Goal: Task Accomplishment & Management: Manage account settings

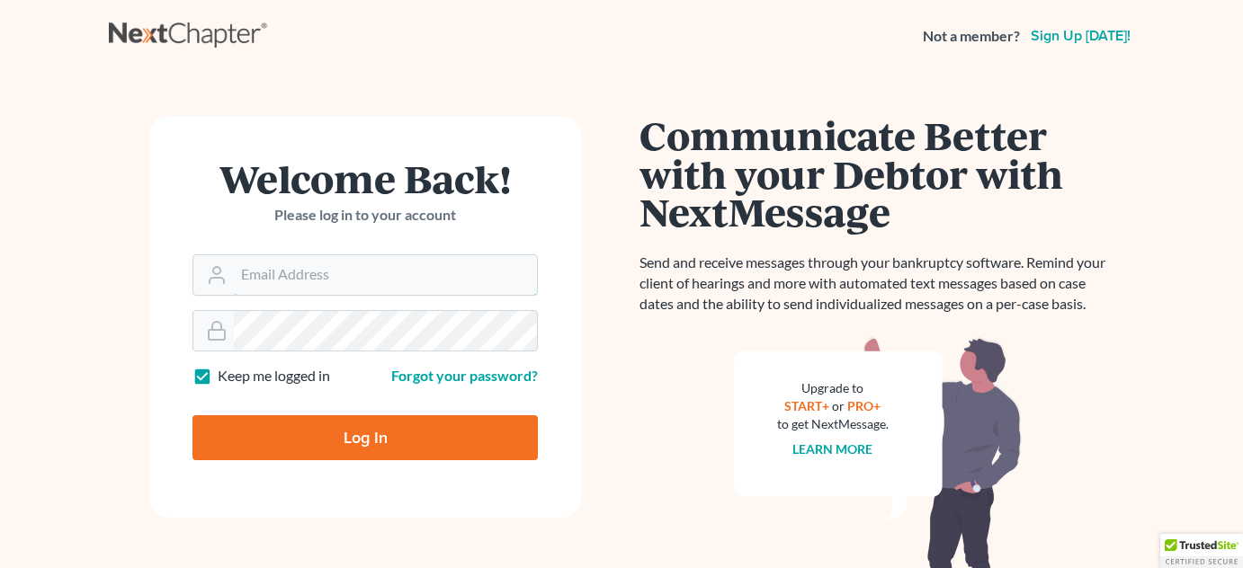
type input "[EMAIL_ADDRESS][DOMAIN_NAME][PERSON_NAME]"
click at [360, 434] on input "Log In" at bounding box center [364, 438] width 345 height 45
type input "Thinking..."
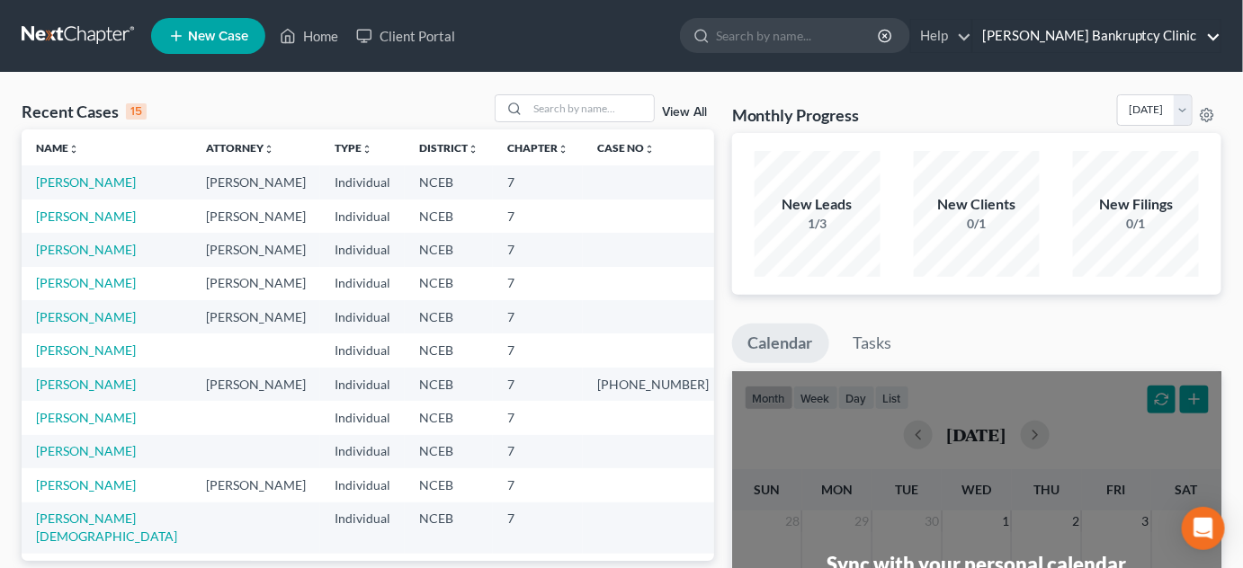
click at [1212, 40] on link "[PERSON_NAME] Bankruptcy Clinic" at bounding box center [1096, 36] width 247 height 32
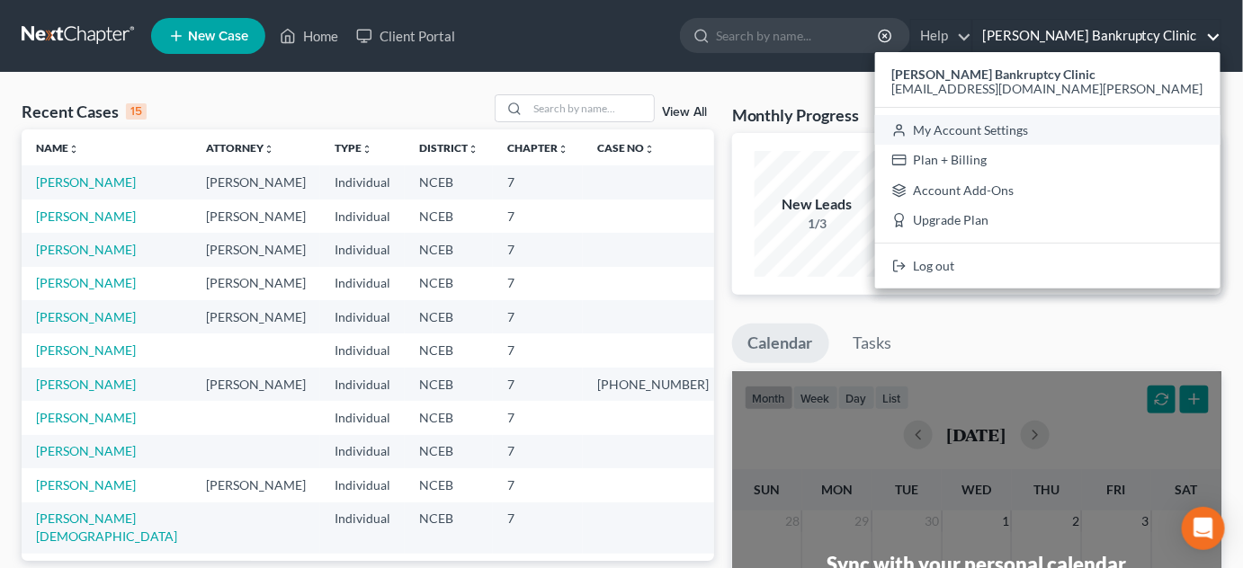
click at [1127, 130] on link "My Account Settings" at bounding box center [1047, 130] width 345 height 31
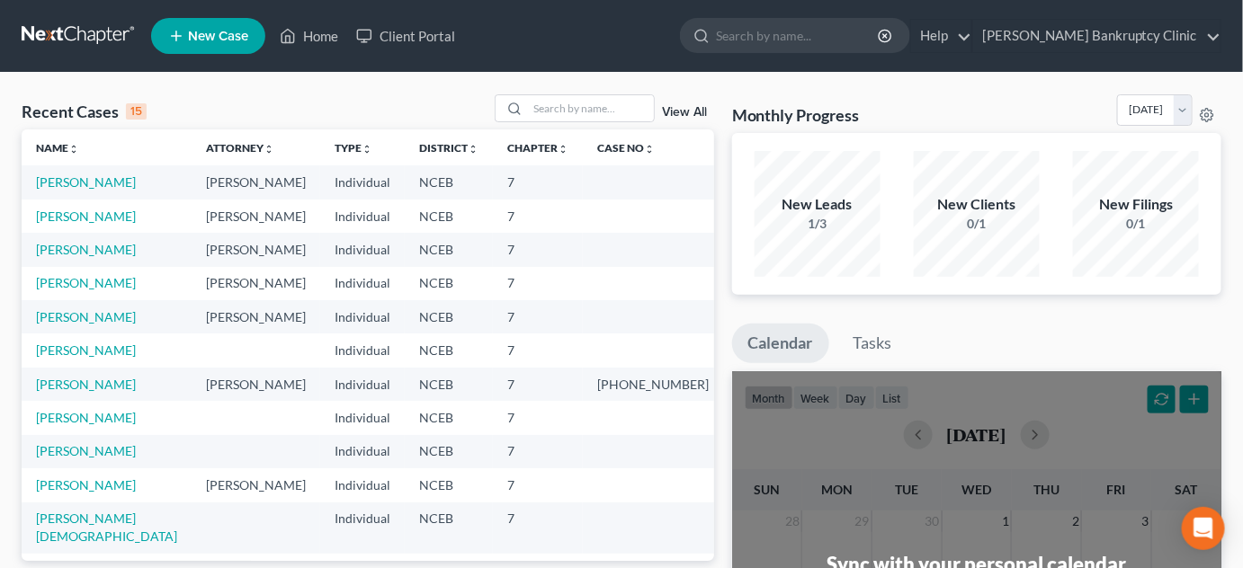
select select "24"
select select "28"
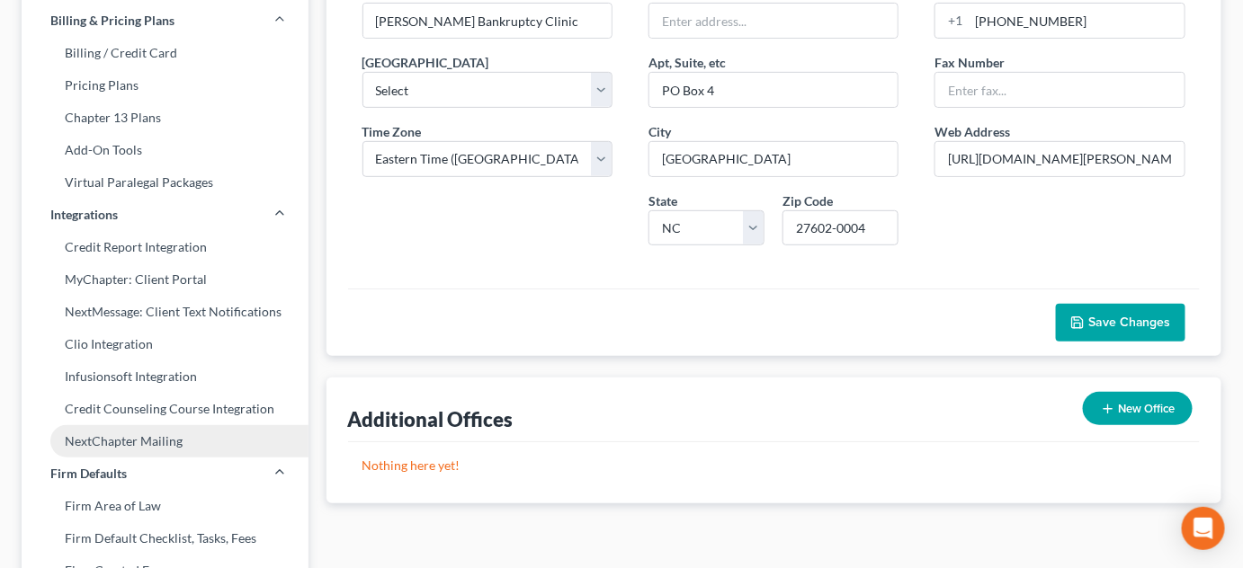
click at [23, 432] on link "NextChapter Mailing" at bounding box center [165, 441] width 287 height 32
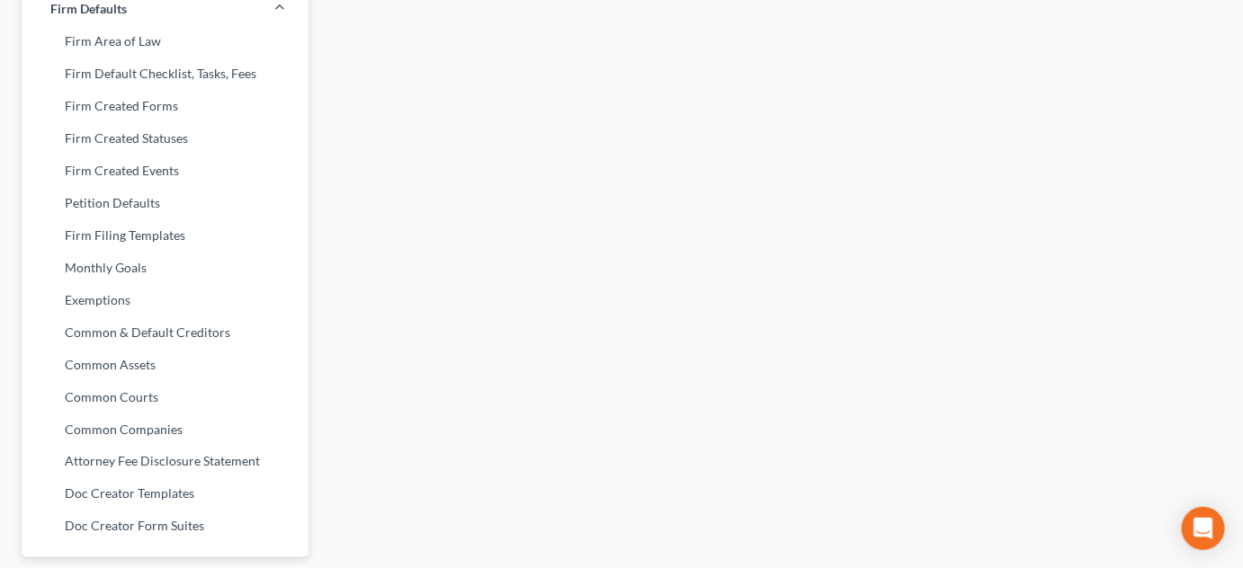
scroll to position [697, 0]
click at [169, 335] on link "Common & Default Creditors" at bounding box center [165, 334] width 287 height 32
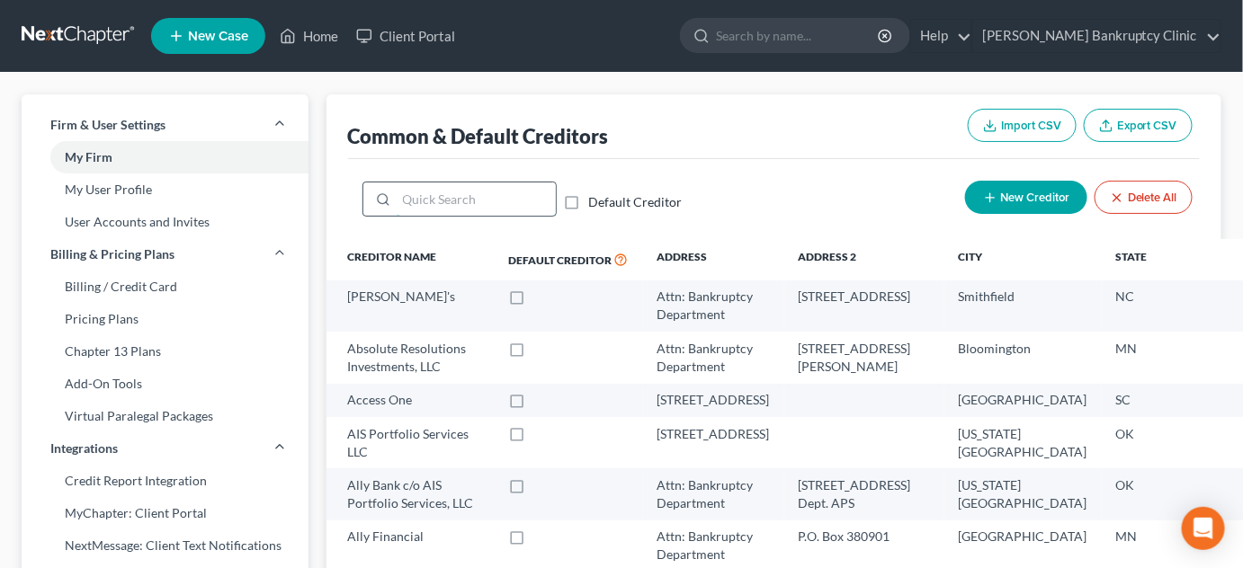
click at [458, 196] on input "search" at bounding box center [476, 200] width 159 height 34
click at [470, 185] on input "search" at bounding box center [476, 200] width 159 height 34
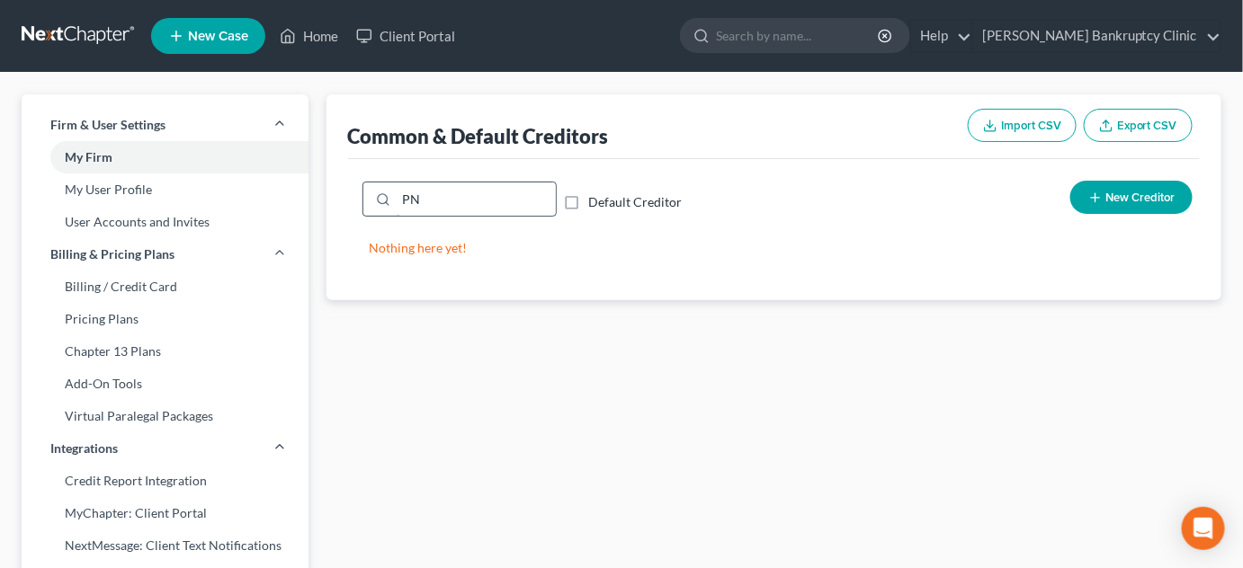
type input "P"
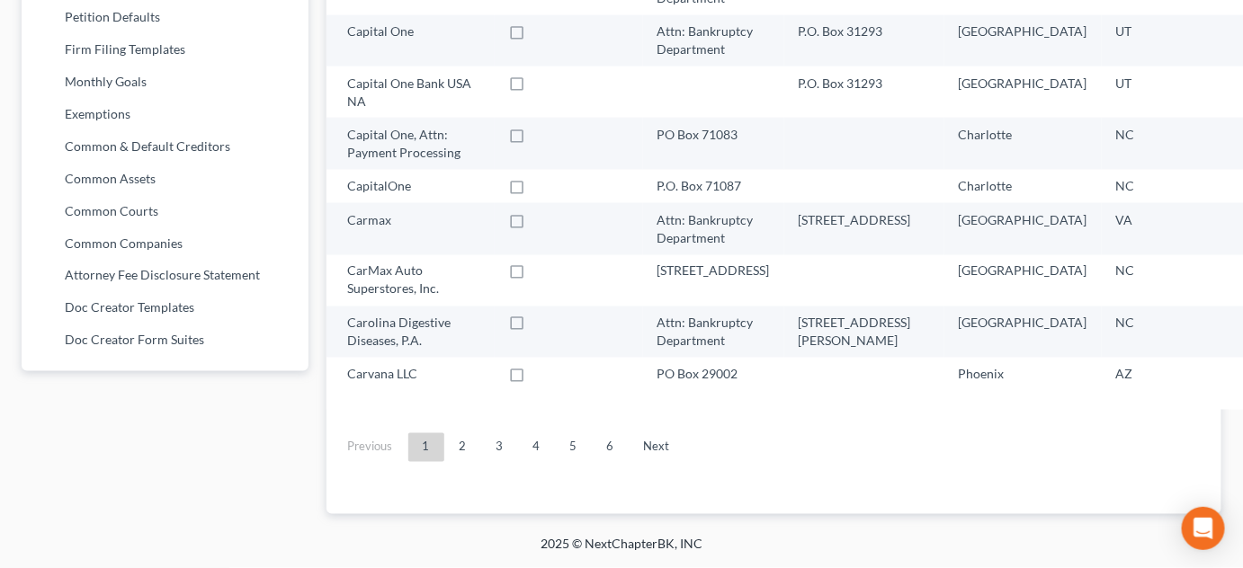
scroll to position [1153, 0]
click at [540, 452] on link "4" at bounding box center [537, 448] width 36 height 29
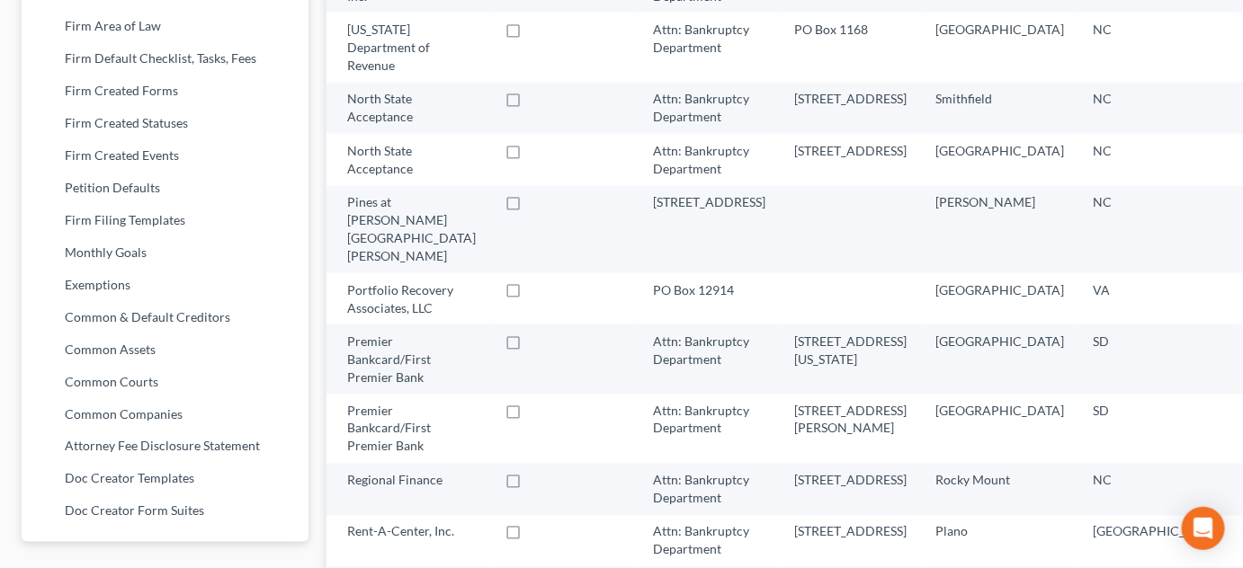
scroll to position [721, 0]
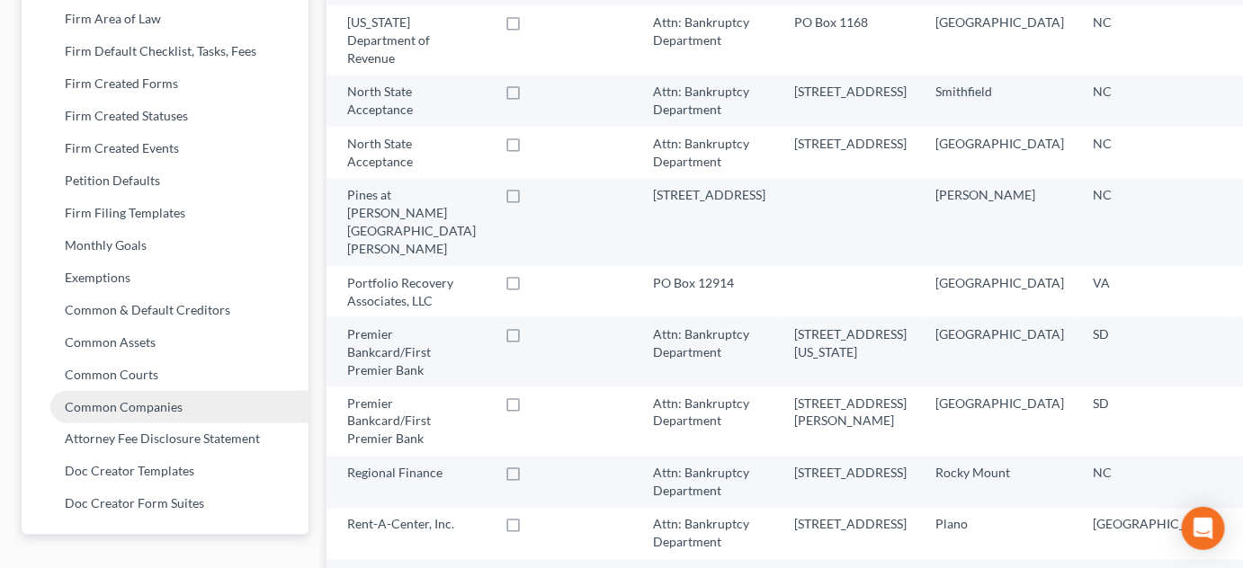
click at [123, 411] on link "Common Companies" at bounding box center [165, 407] width 287 height 32
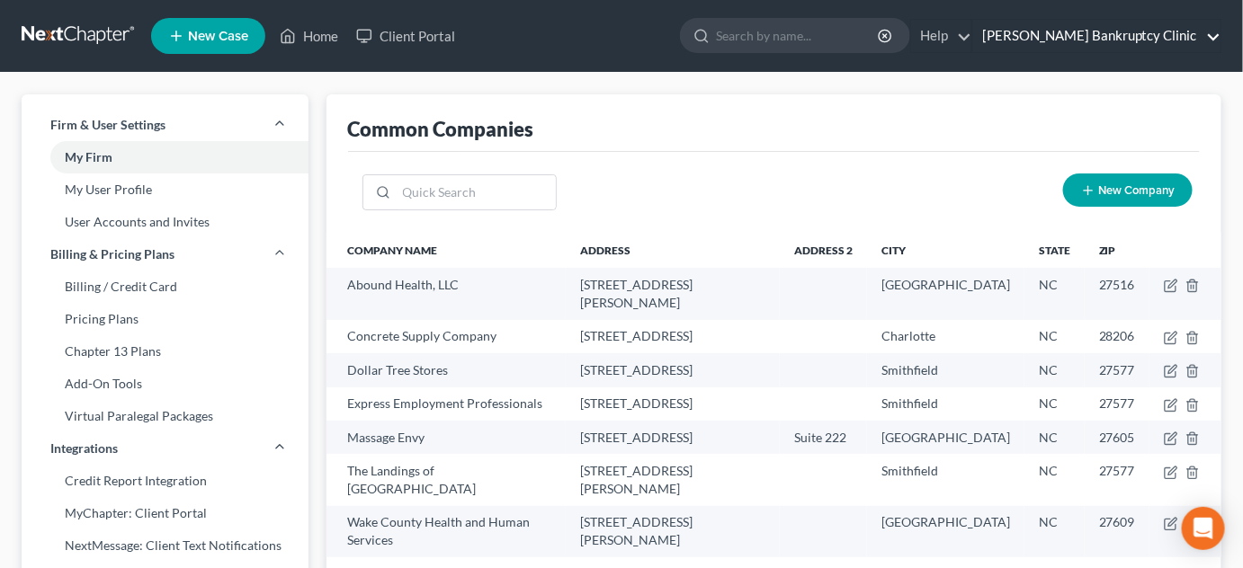
click at [1209, 43] on link "[PERSON_NAME] Bankruptcy Clinic" at bounding box center [1096, 36] width 247 height 32
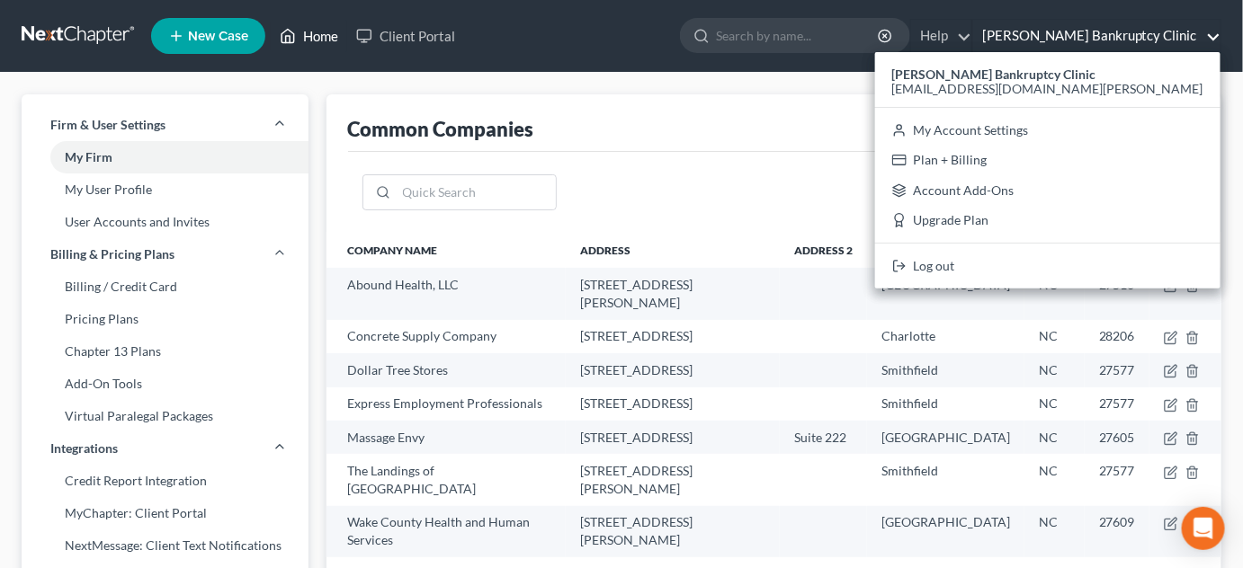
click at [331, 48] on link "Home" at bounding box center [309, 36] width 76 height 32
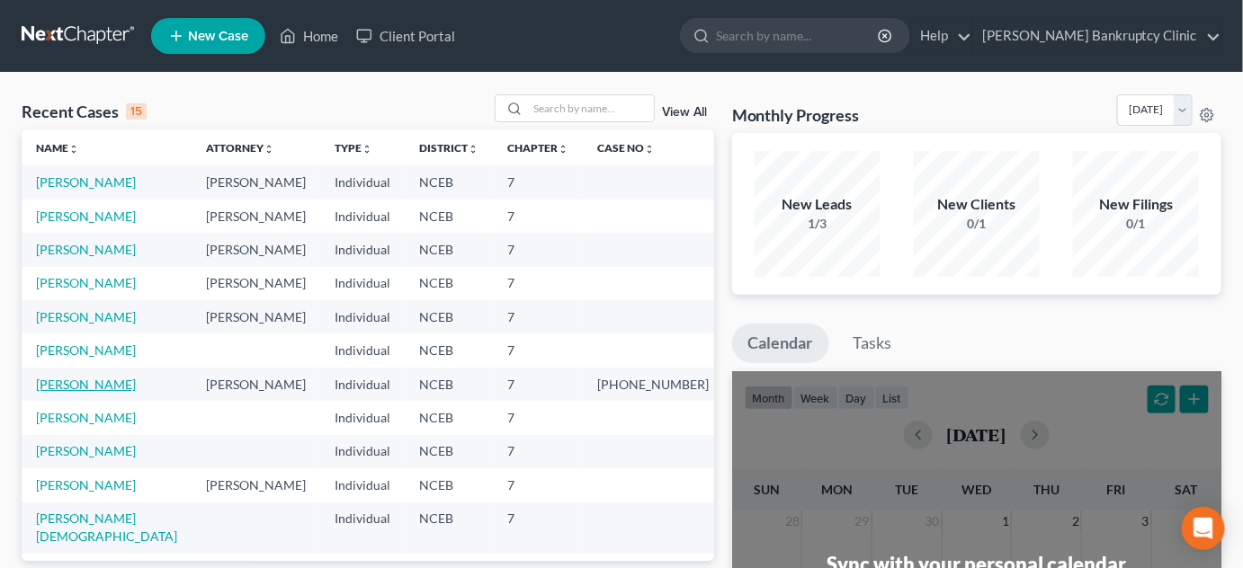
click at [79, 383] on link "[PERSON_NAME]" at bounding box center [86, 384] width 100 height 15
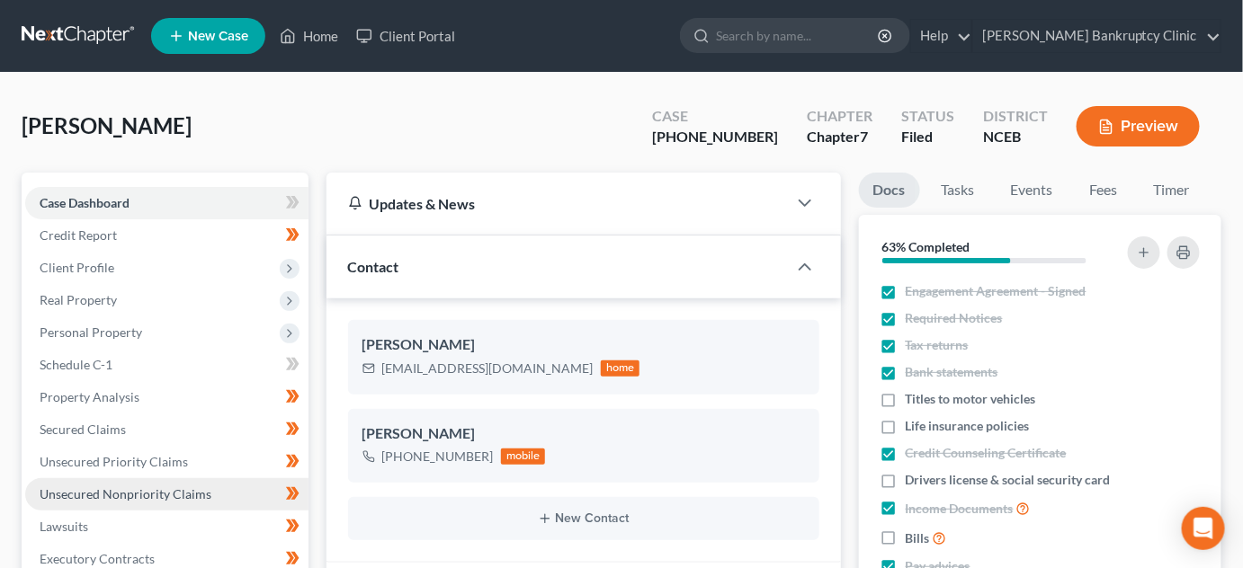
click at [195, 502] on link "Unsecured Nonpriority Claims" at bounding box center [166, 495] width 283 height 32
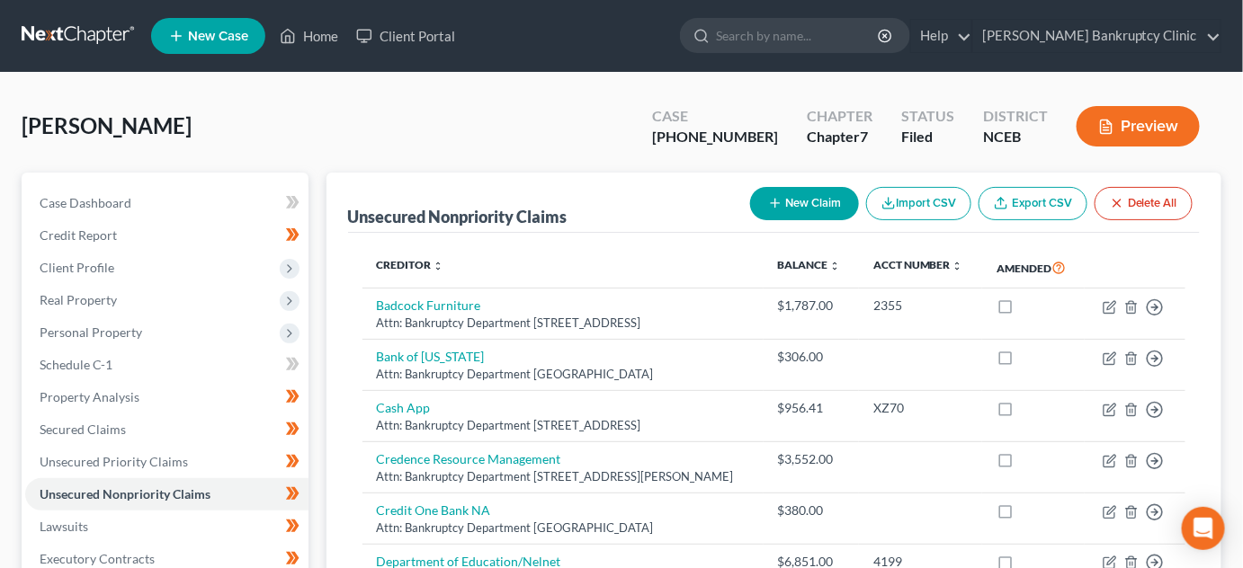
click at [763, 205] on button "New Claim" at bounding box center [804, 203] width 109 height 33
select select "0"
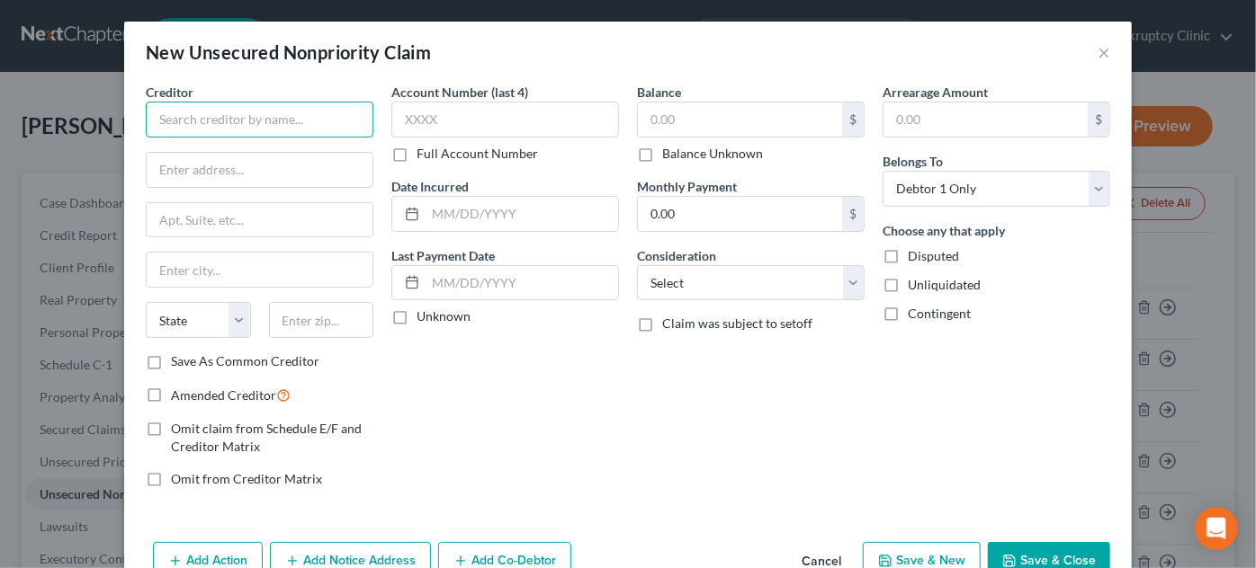
click at [169, 124] on input "text" at bounding box center [260, 120] width 228 height 36
type input "P"
click at [254, 124] on input "PN" at bounding box center [260, 120] width 228 height 36
type input "P"
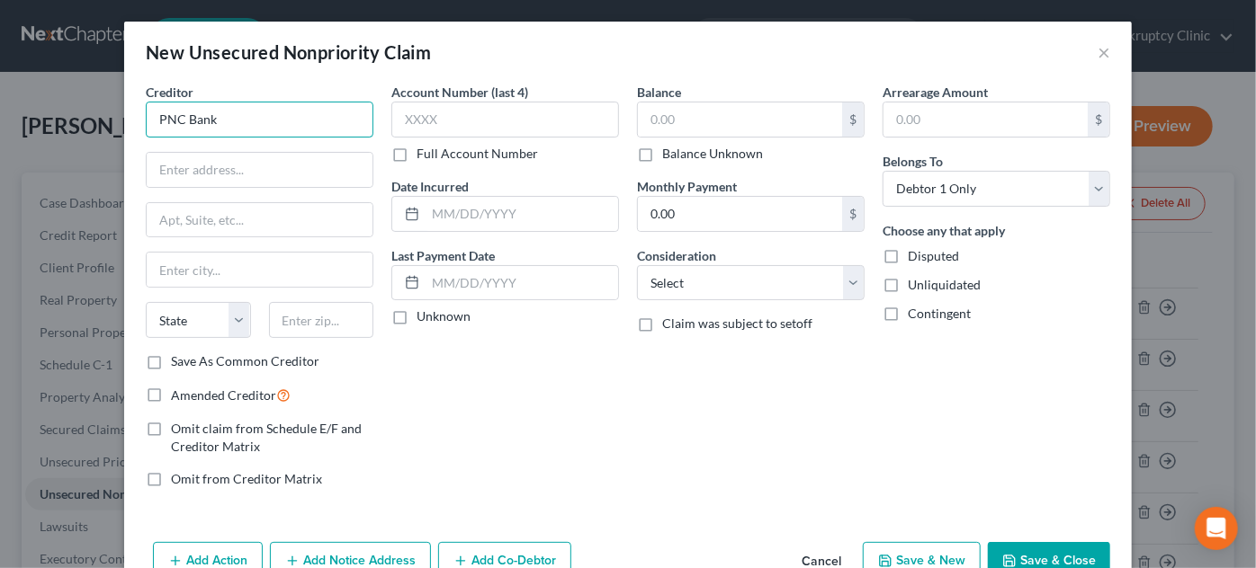
click at [239, 124] on input "PNC Bank" at bounding box center [260, 120] width 228 height 36
type input "P"
click at [1088, 61] on div "New Unsecured Nonpriority Claim ×" at bounding box center [627, 52] width 1007 height 61
click at [1099, 57] on button "×" at bounding box center [1103, 52] width 13 height 22
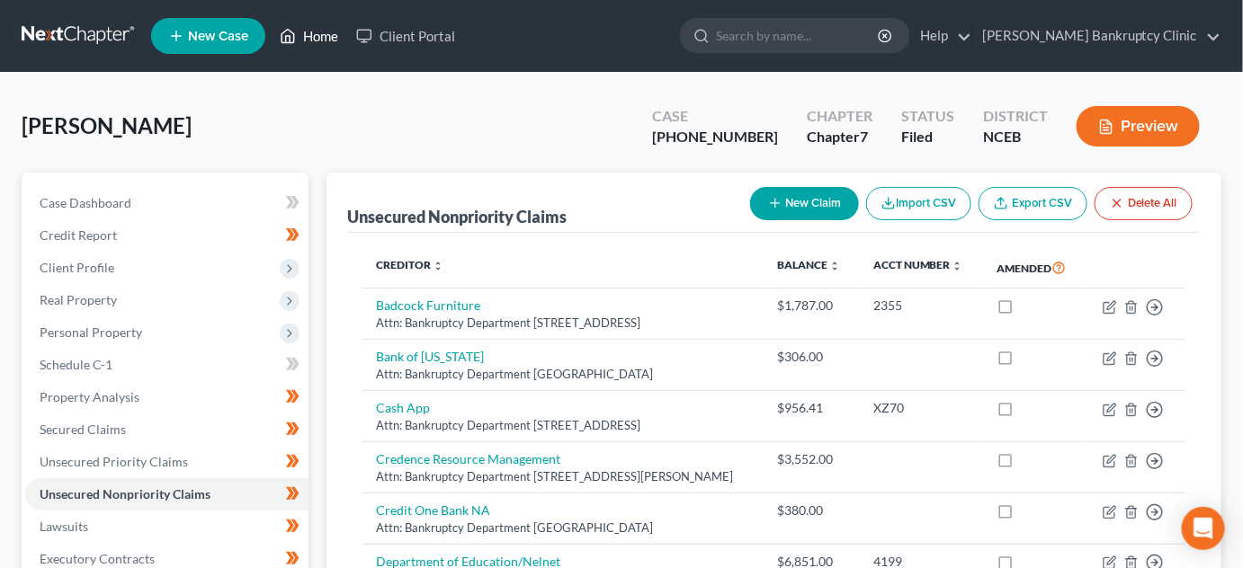
click at [301, 37] on link "Home" at bounding box center [309, 36] width 76 height 32
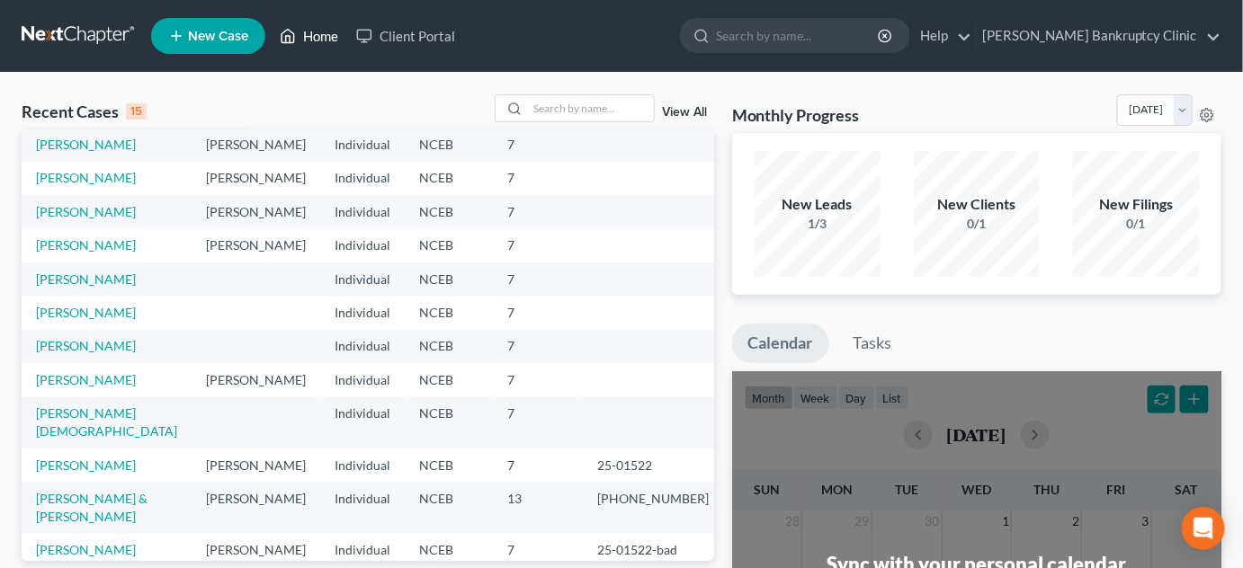
scroll to position [122, 0]
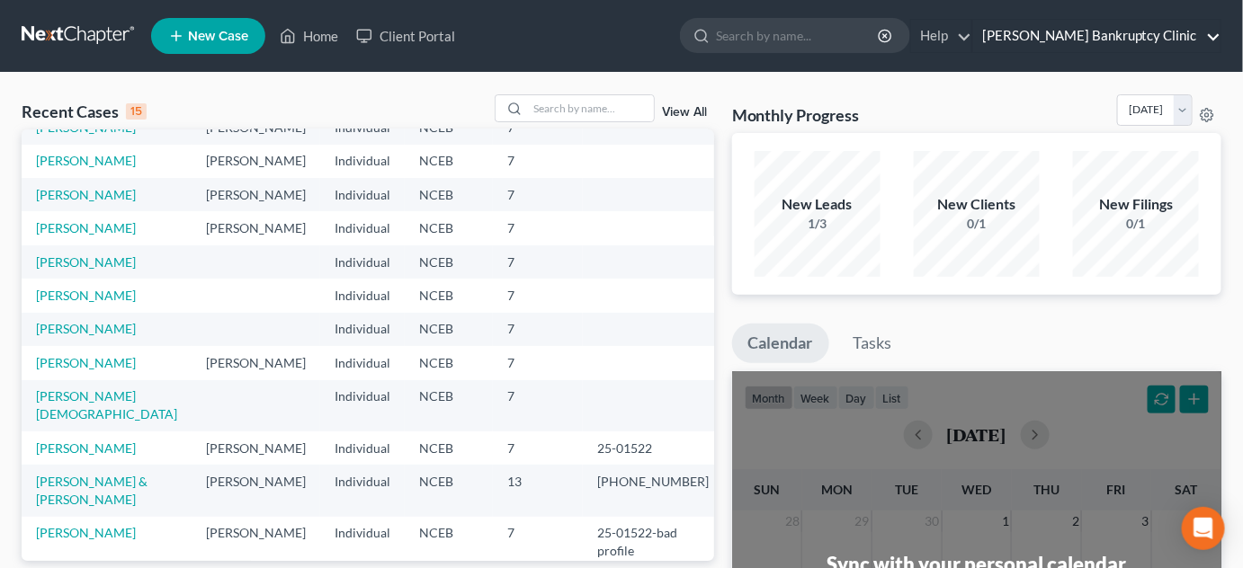
click at [1208, 43] on link "[PERSON_NAME] Bankruptcy Clinic" at bounding box center [1096, 36] width 247 height 32
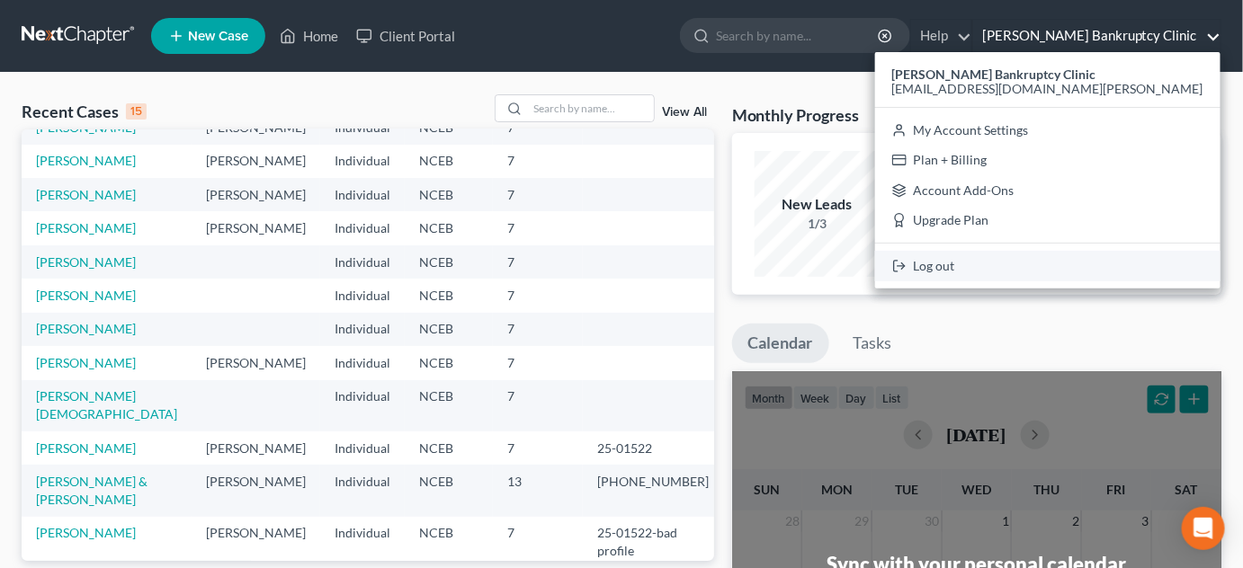
click at [1055, 264] on link "Log out" at bounding box center [1047, 266] width 345 height 31
